Goal: Transaction & Acquisition: Obtain resource

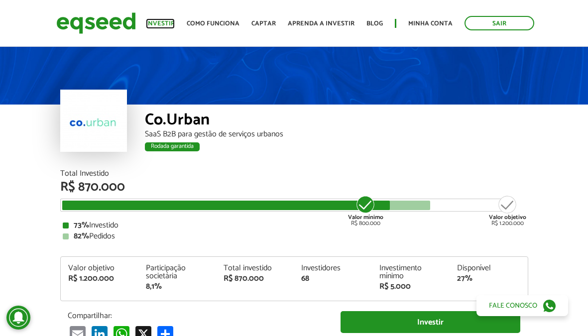
click at [159, 20] on link "Investir" at bounding box center [160, 23] width 29 height 6
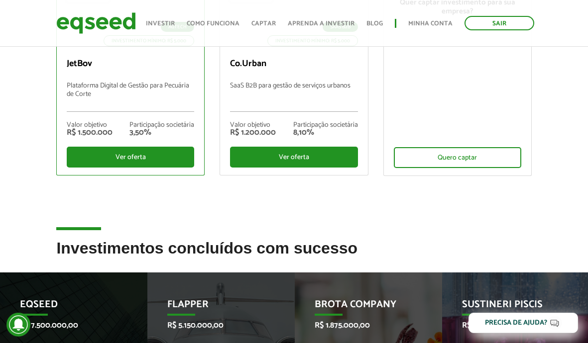
scroll to position [249, 0]
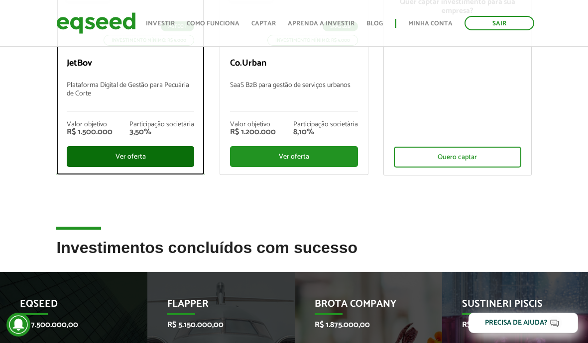
click at [146, 161] on div "Ver oferta" at bounding box center [130, 156] width 127 height 21
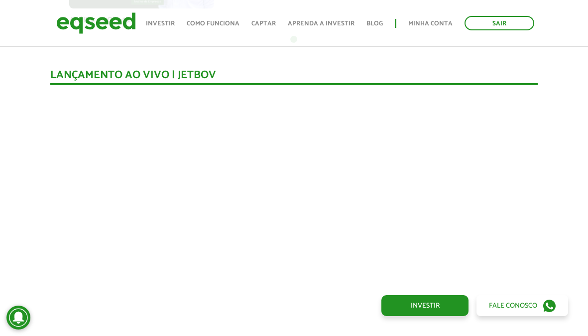
scroll to position [783, 0]
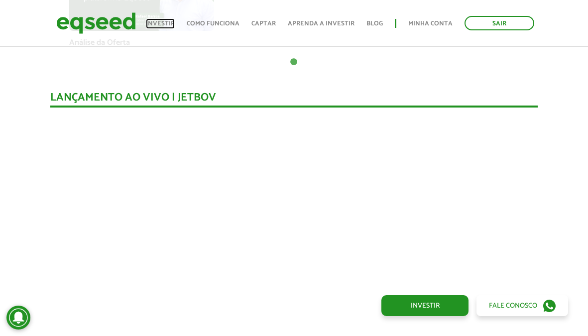
click at [162, 22] on link "Investir" at bounding box center [160, 23] width 29 height 6
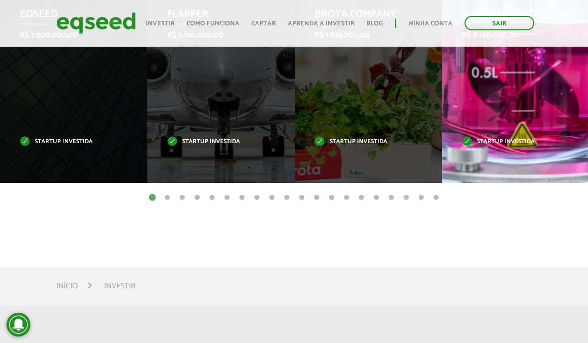
scroll to position [547, 0]
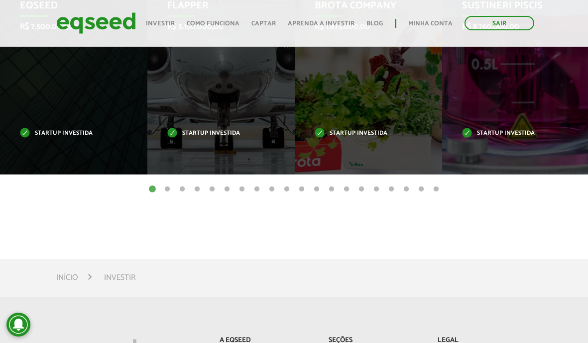
click at [166, 190] on button "2" at bounding box center [167, 190] width 10 height 10
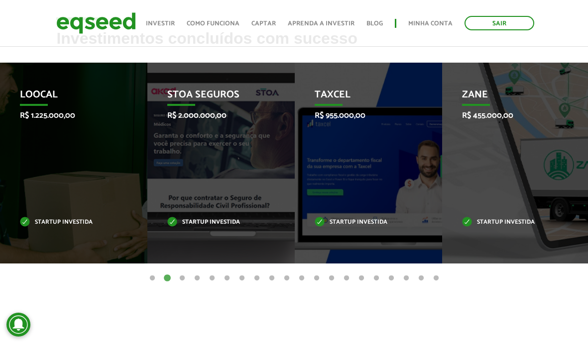
scroll to position [448, 0]
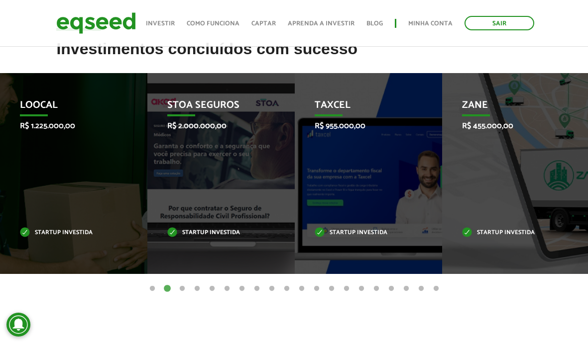
click at [182, 289] on button "3" at bounding box center [182, 289] width 10 height 10
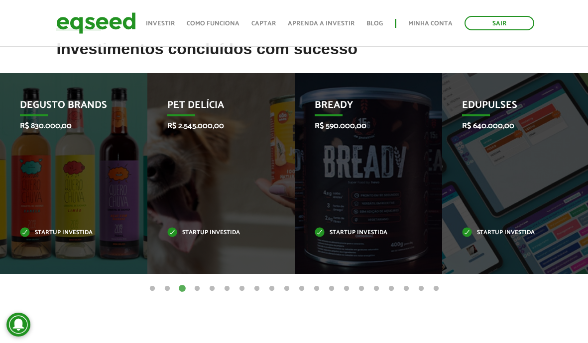
click at [198, 289] on button "4" at bounding box center [197, 289] width 10 height 10
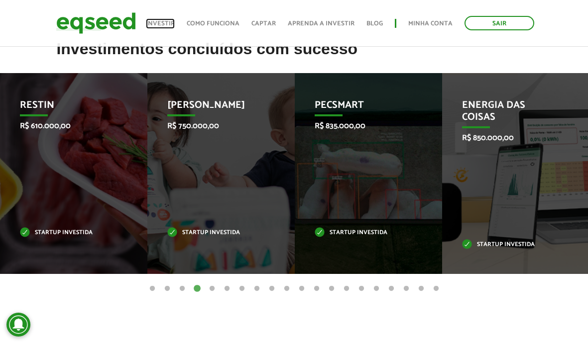
click at [164, 23] on link "Investir" at bounding box center [160, 23] width 29 height 6
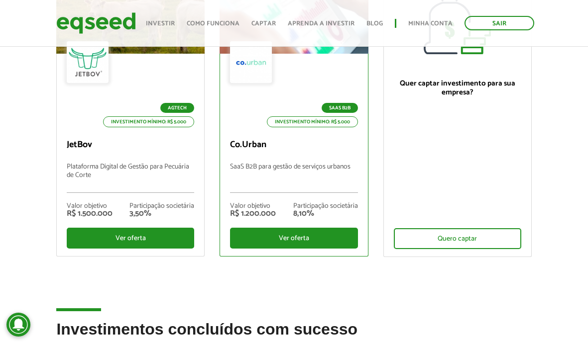
scroll to position [199, 0]
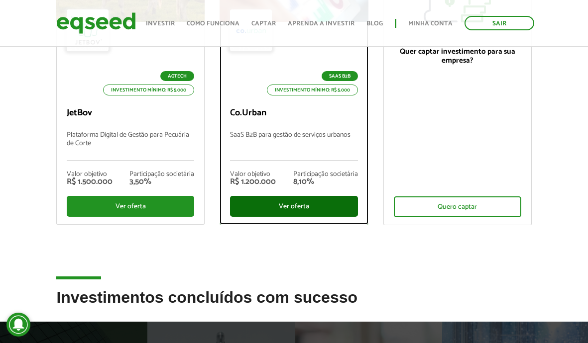
click at [265, 202] on div "Ver oferta" at bounding box center [293, 206] width 127 height 21
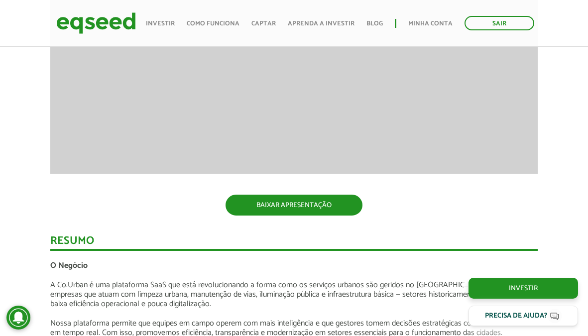
scroll to position [1095, 0]
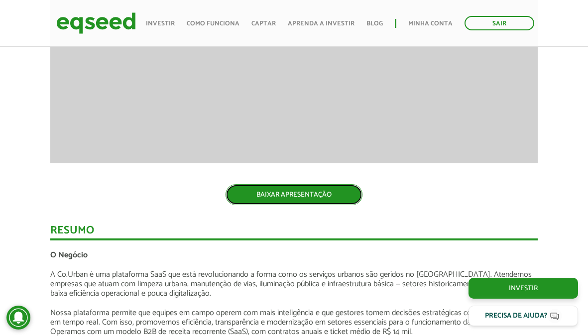
click at [322, 192] on link "BAIXAR APRESENTAÇÃO" at bounding box center [293, 194] width 137 height 21
